Goal: Task Accomplishment & Management: Use online tool/utility

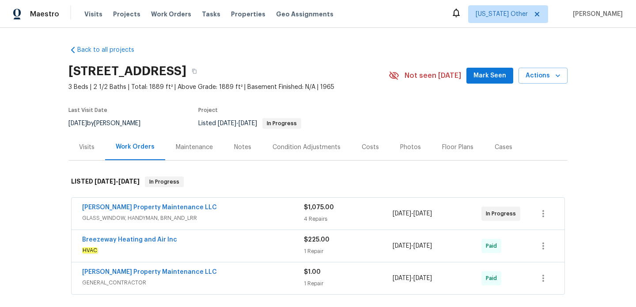
click at [268, 206] on div "[PERSON_NAME] Property Maintenance LLC" at bounding box center [193, 208] width 222 height 11
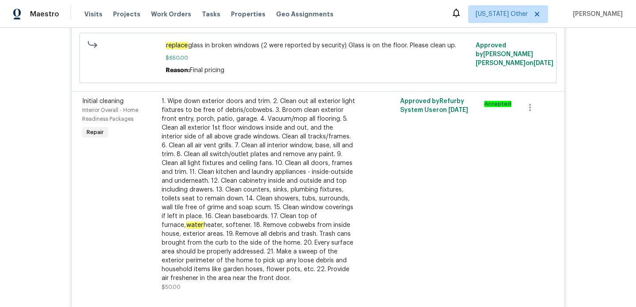
scroll to position [709, 0]
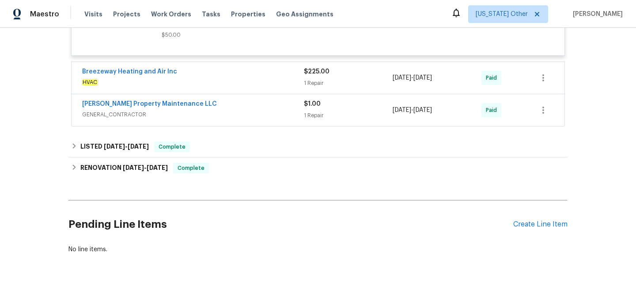
click at [247, 70] on div "Breezeway Heating and Air Inc" at bounding box center [193, 72] width 222 height 11
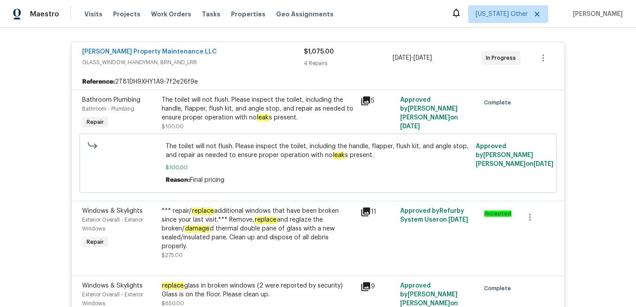
scroll to position [189, 0]
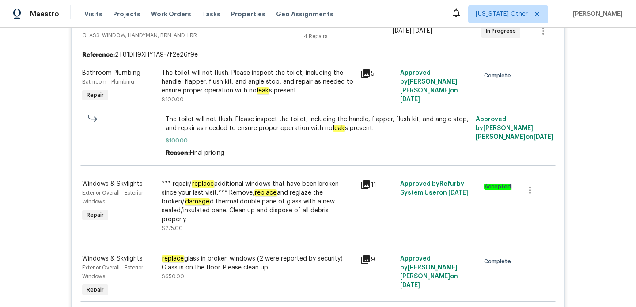
click at [249, 76] on div "The toilet will not flush. Please inspect the toilet, including the handle, fla…" at bounding box center [259, 81] width 194 height 27
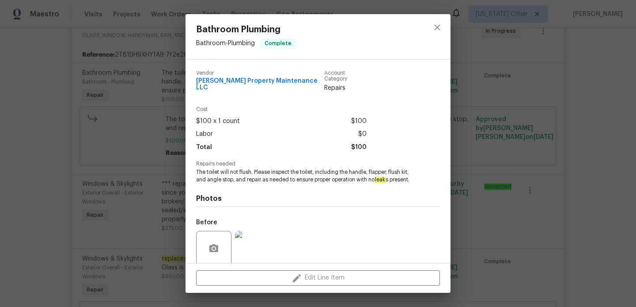
scroll to position [63, 0]
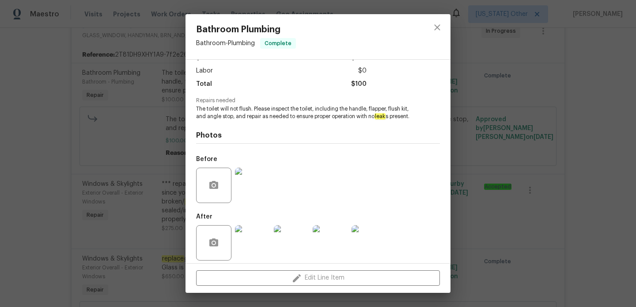
click at [247, 233] on img at bounding box center [252, 242] width 35 height 35
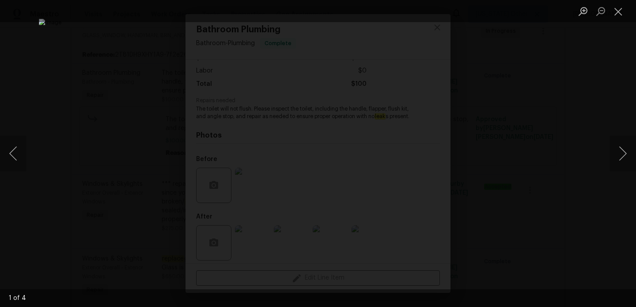
click at [604, 152] on div "Lightbox" at bounding box center [318, 153] width 636 height 307
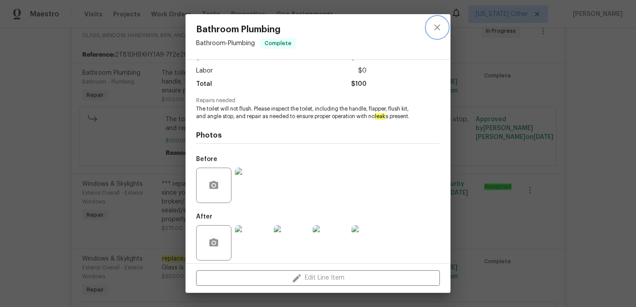
click at [434, 30] on icon "close" at bounding box center [437, 27] width 11 height 11
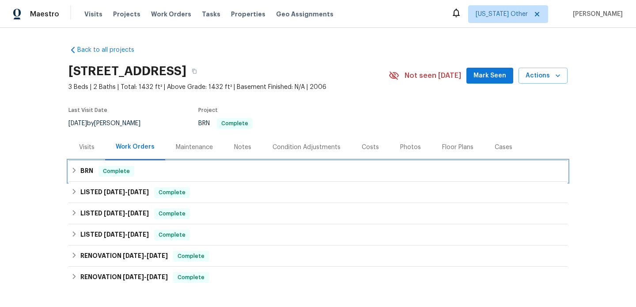
click at [247, 167] on div "BRN Complete" at bounding box center [318, 171] width 494 height 11
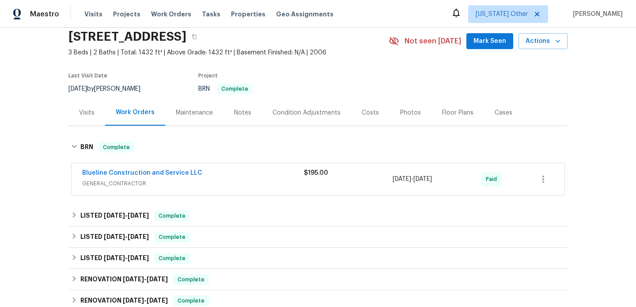
click at [266, 181] on span "GENERAL_CONTRACTOR" at bounding box center [193, 183] width 222 height 9
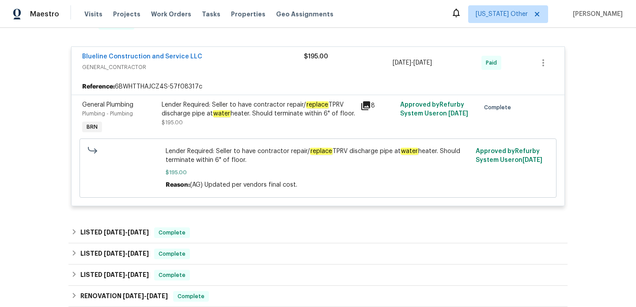
scroll to position [181, 0]
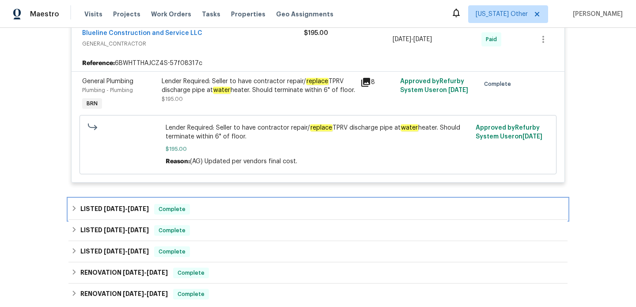
click at [259, 205] on div "LISTED [DATE] - [DATE] Complete" at bounding box center [318, 209] width 494 height 11
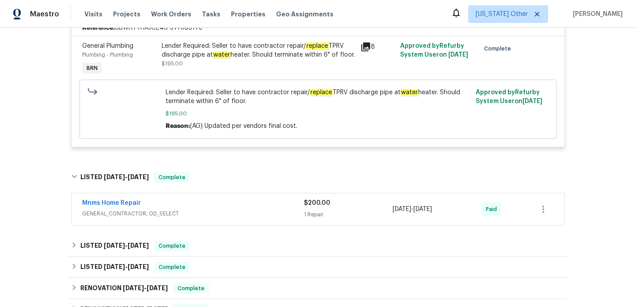
click at [259, 205] on div "Mnms Home Repair" at bounding box center [193, 203] width 222 height 11
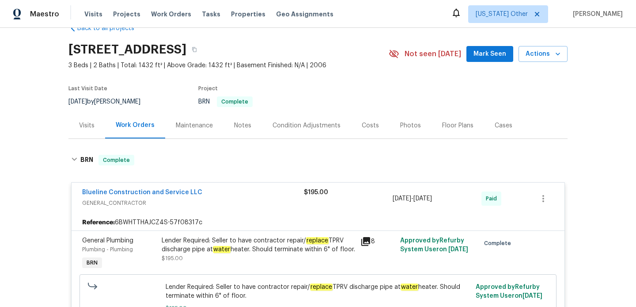
scroll to position [0, 0]
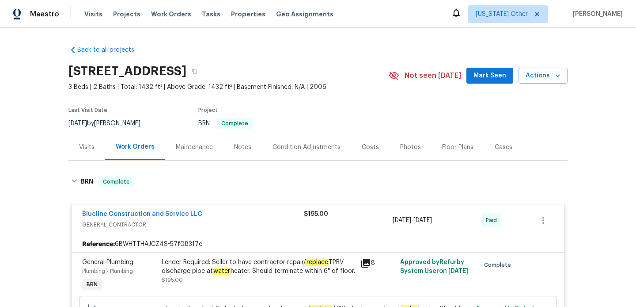
click at [77, 151] on div "Visits" at bounding box center [86, 147] width 37 height 26
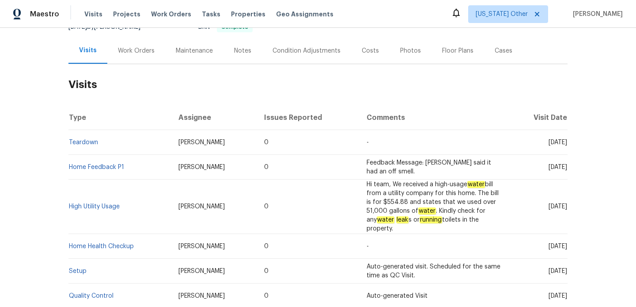
scroll to position [108, 0]
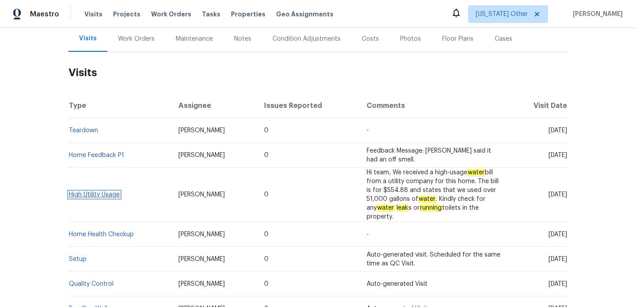
click at [107, 191] on link "High Utility Usage" at bounding box center [94, 194] width 51 height 6
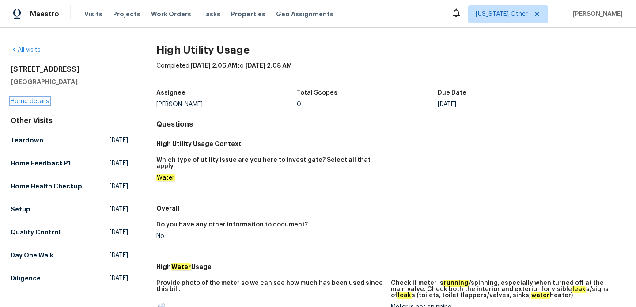
click at [26, 104] on link "Home details" at bounding box center [30, 101] width 38 height 6
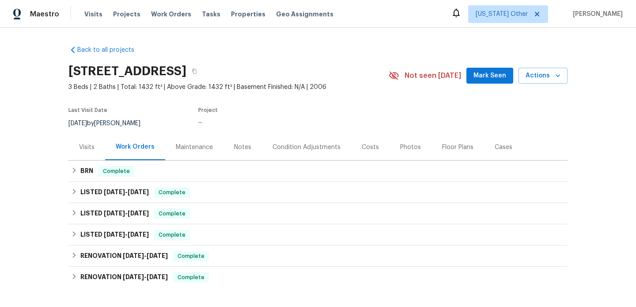
click at [183, 147] on div "Maintenance" at bounding box center [194, 147] width 37 height 9
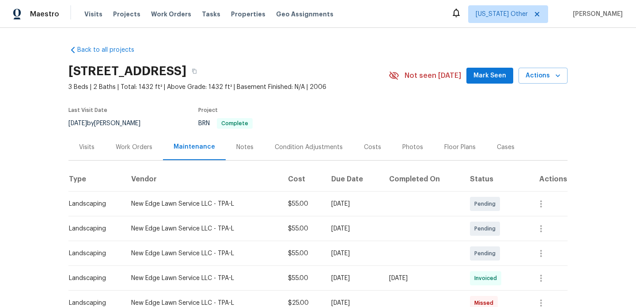
click at [137, 143] on div "Work Orders" at bounding box center [134, 147] width 37 height 9
